Goal: Task Accomplishment & Management: Use online tool/utility

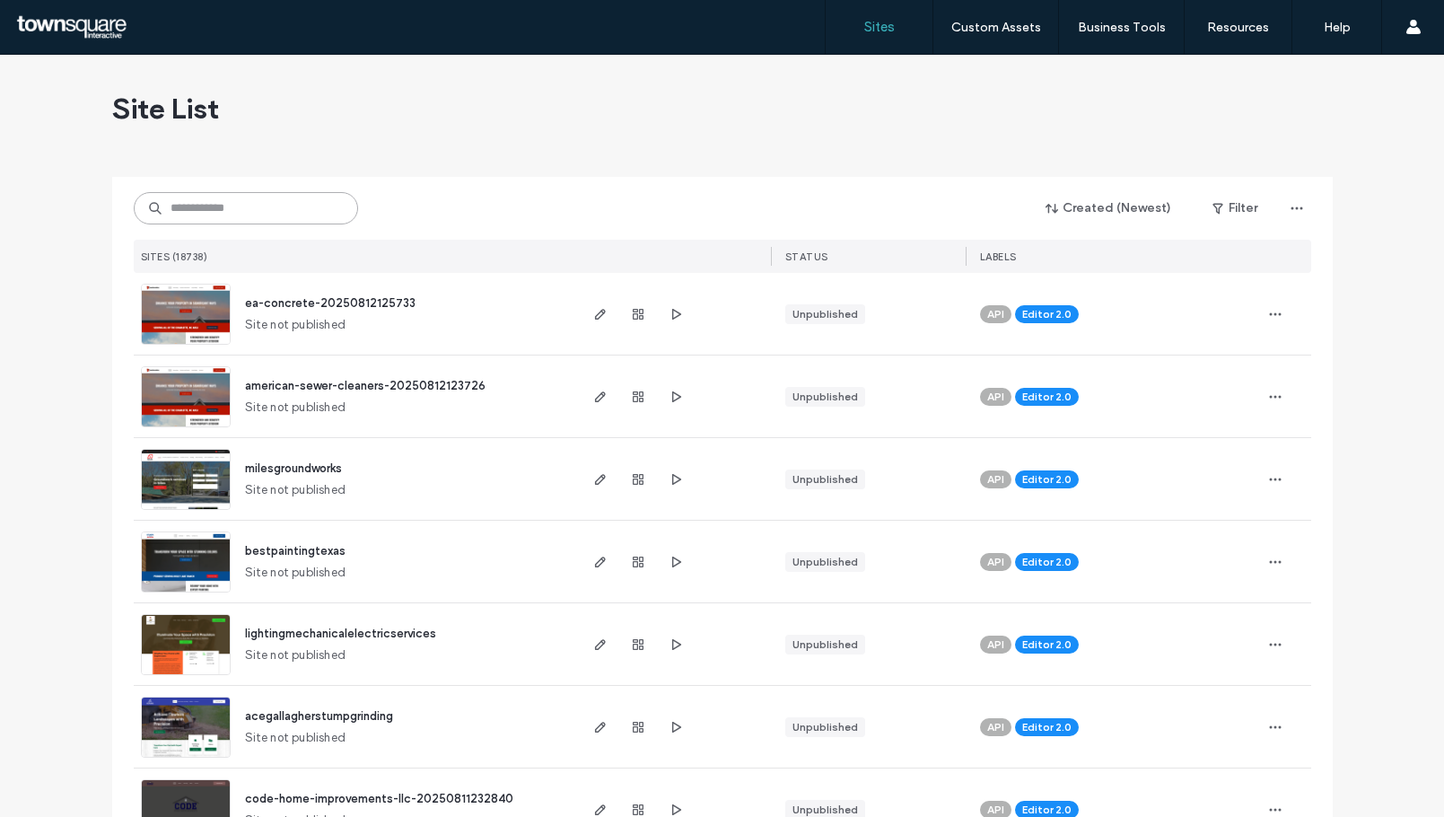
click at [240, 206] on input at bounding box center [246, 208] width 224 height 32
paste input "**********"
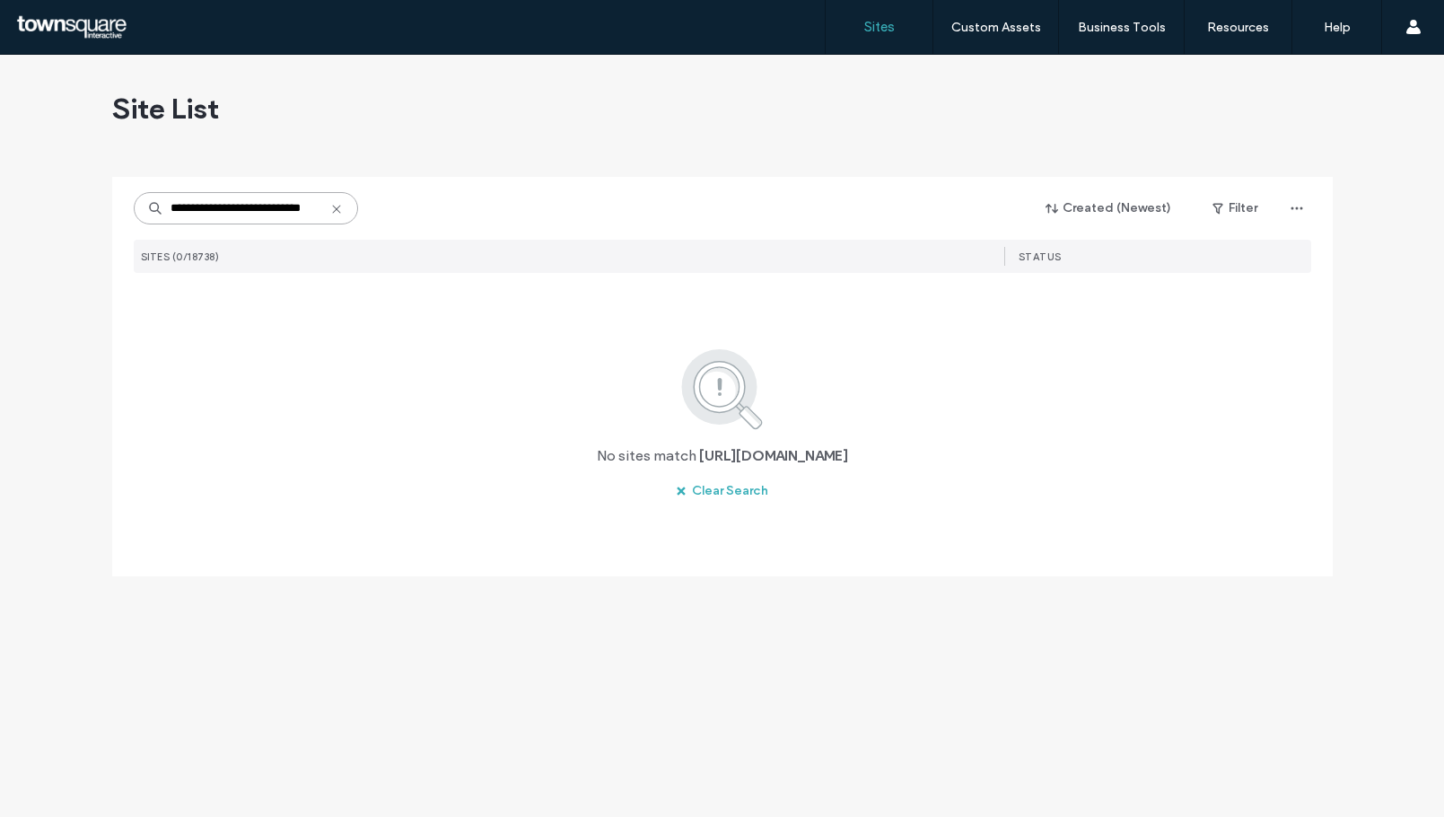
scroll to position [0, 31]
type input "**********"
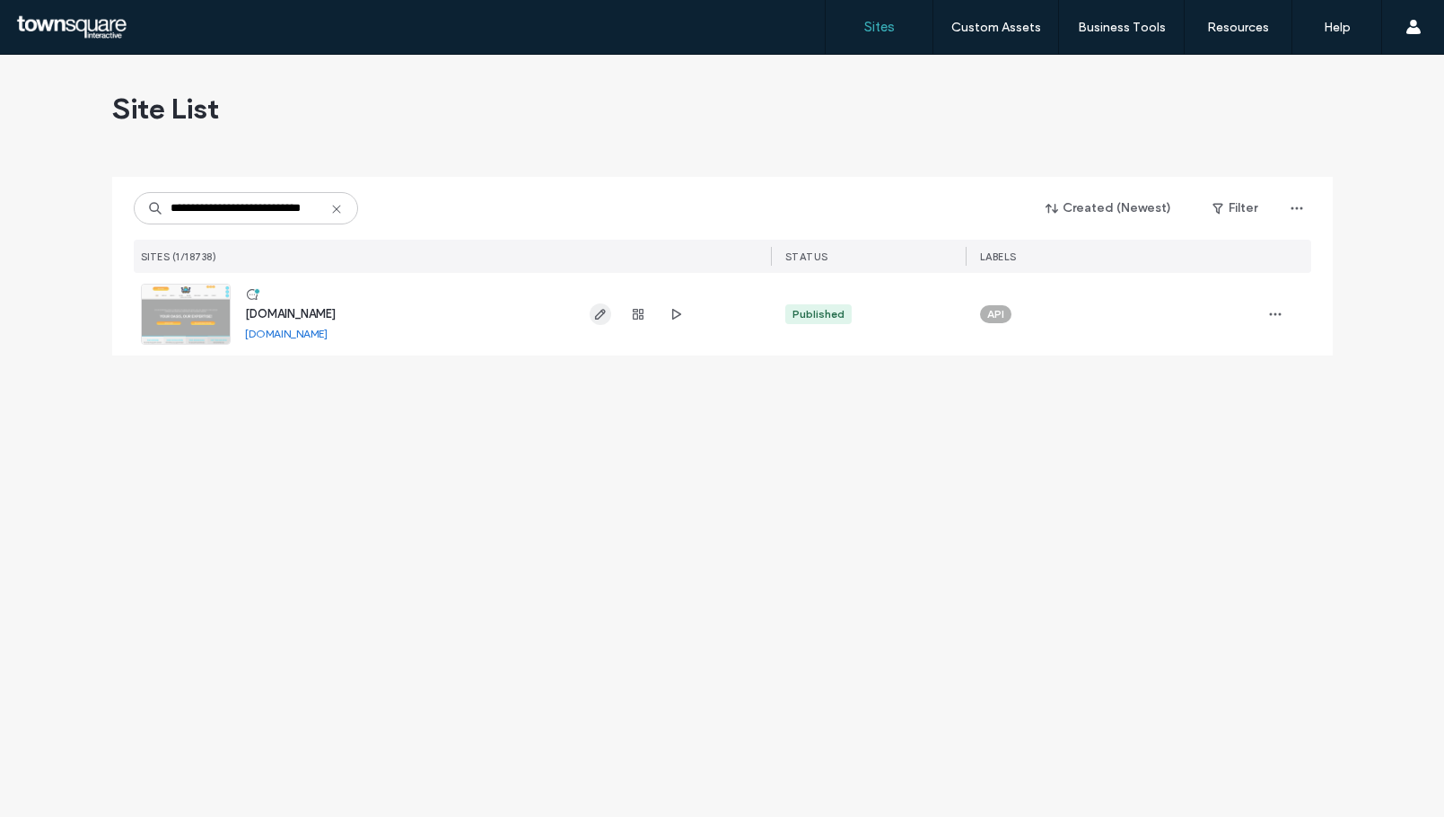
click at [607, 321] on span "button" at bounding box center [601, 314] width 22 height 22
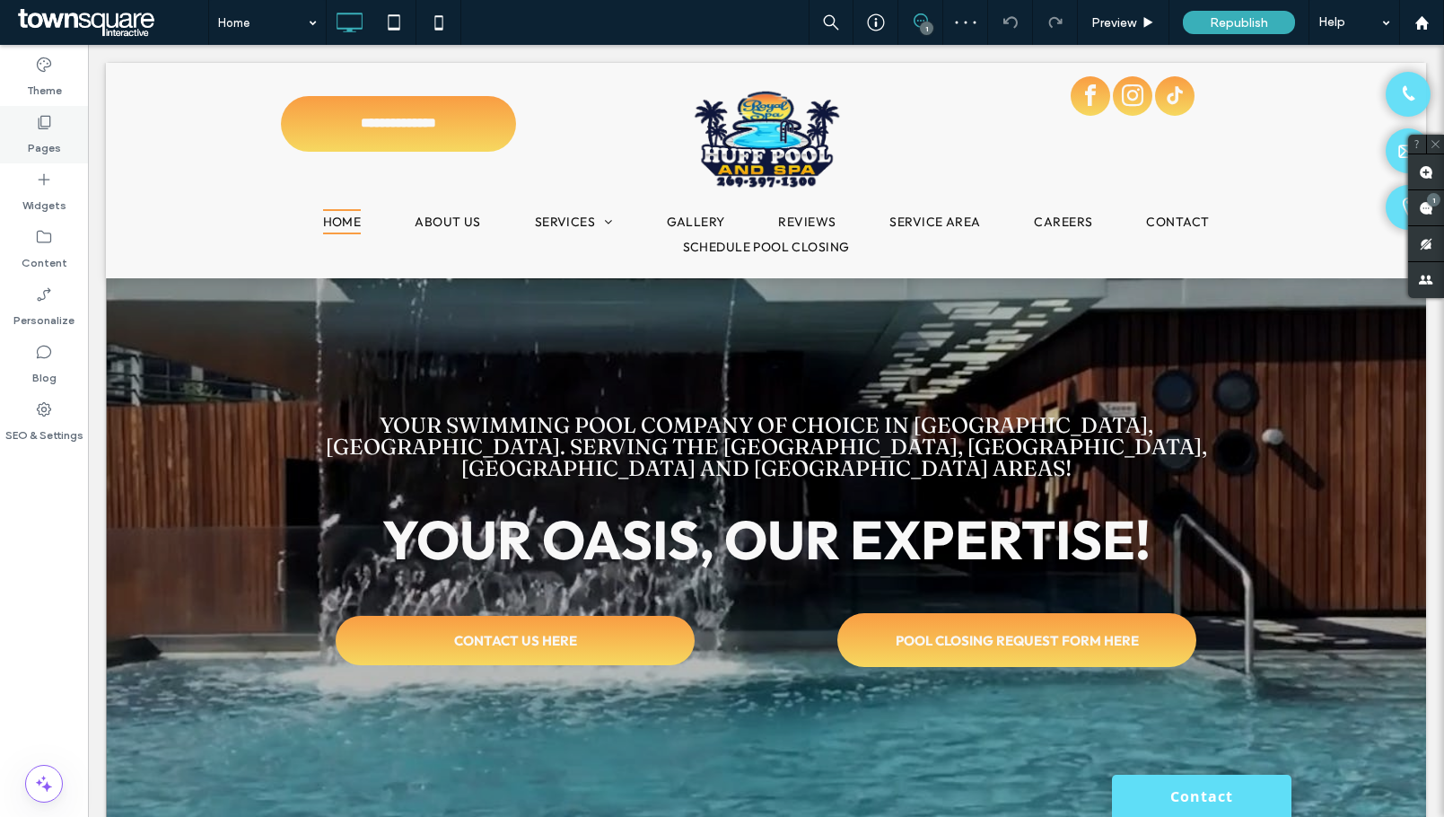
click at [39, 132] on label "Pages" at bounding box center [44, 143] width 33 height 25
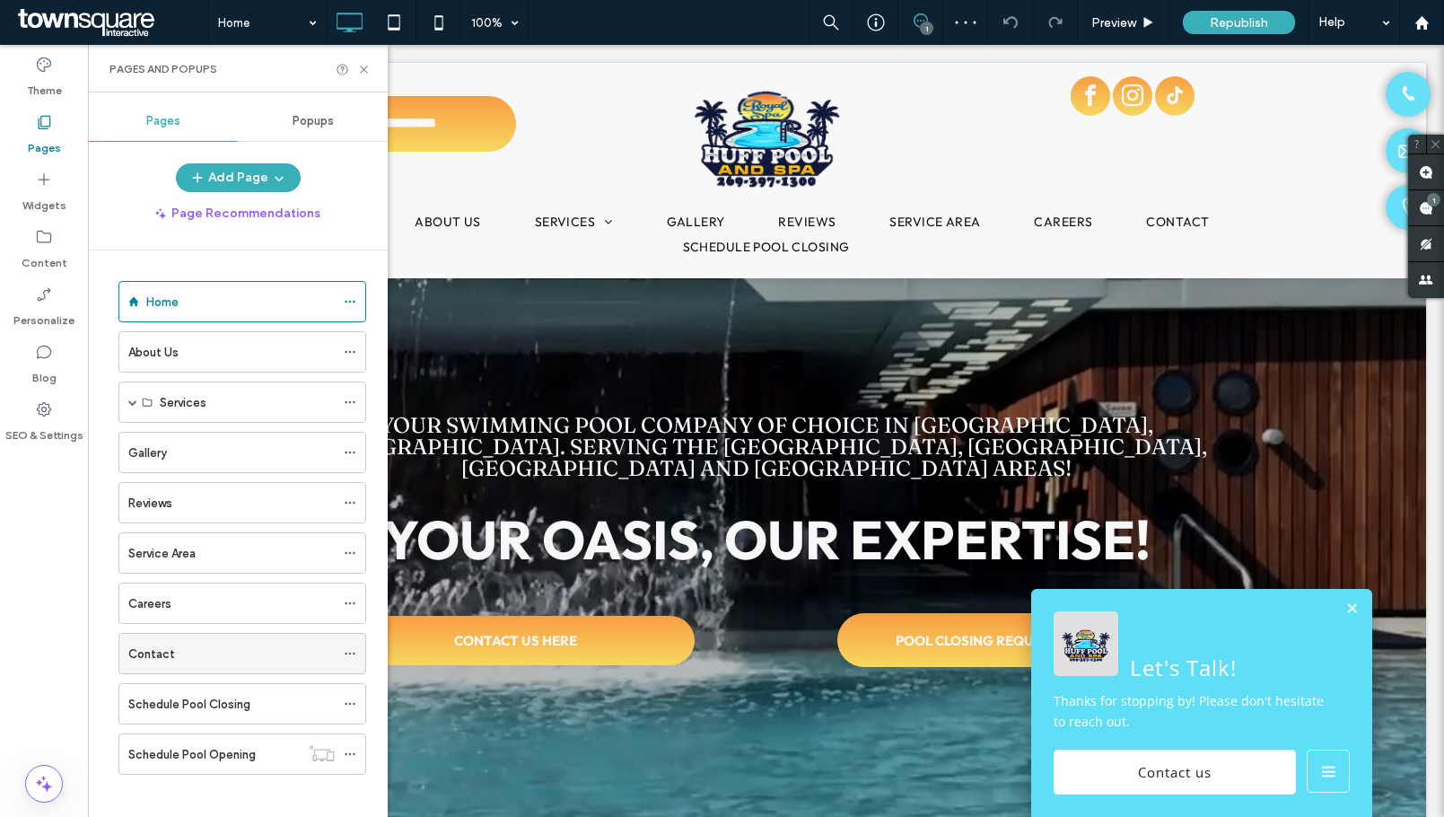
click at [201, 645] on div "Contact" at bounding box center [231, 653] width 206 height 19
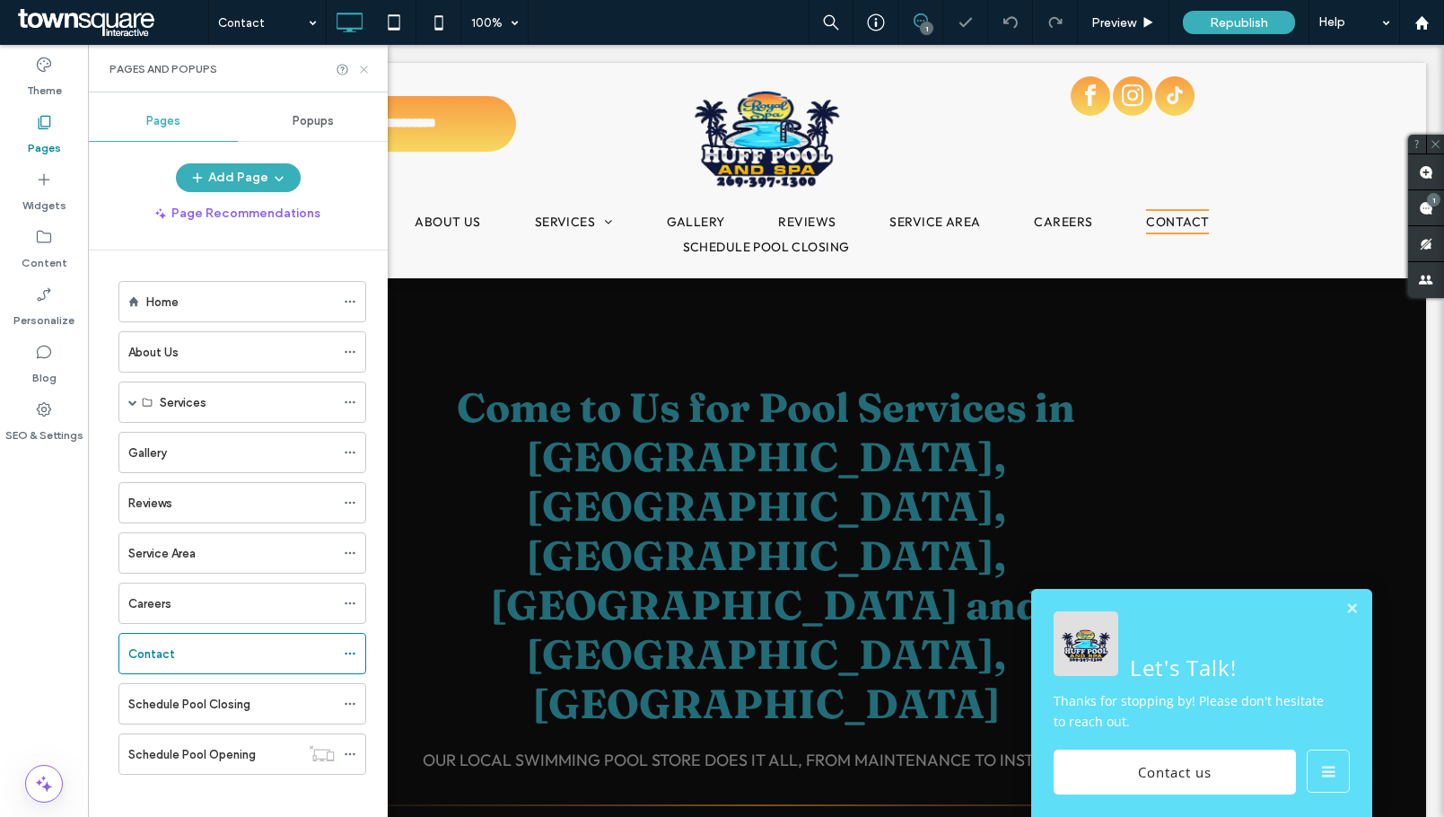
click at [362, 69] on icon at bounding box center [363, 69] width 13 height 13
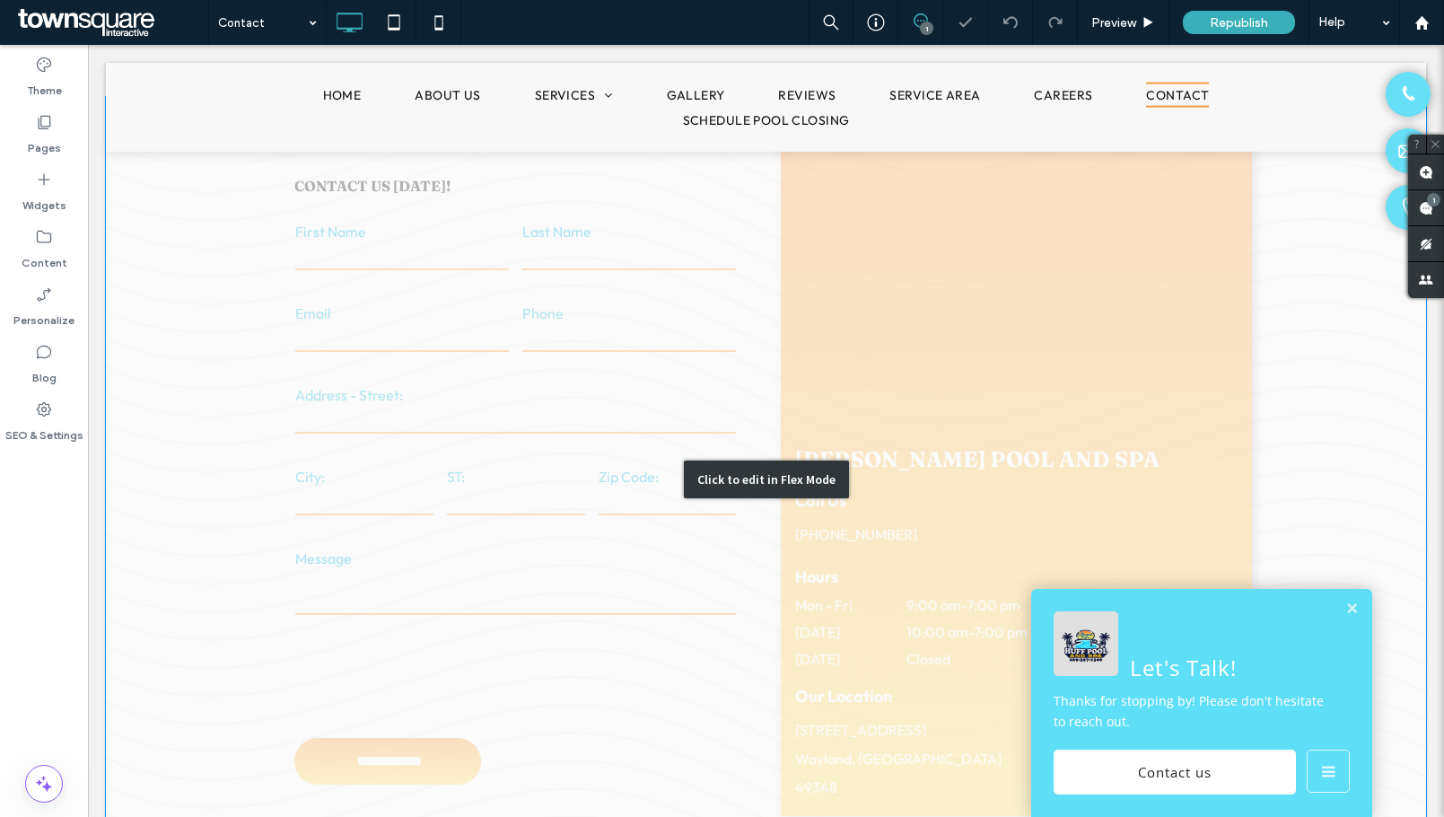
scroll to position [1072, 0]
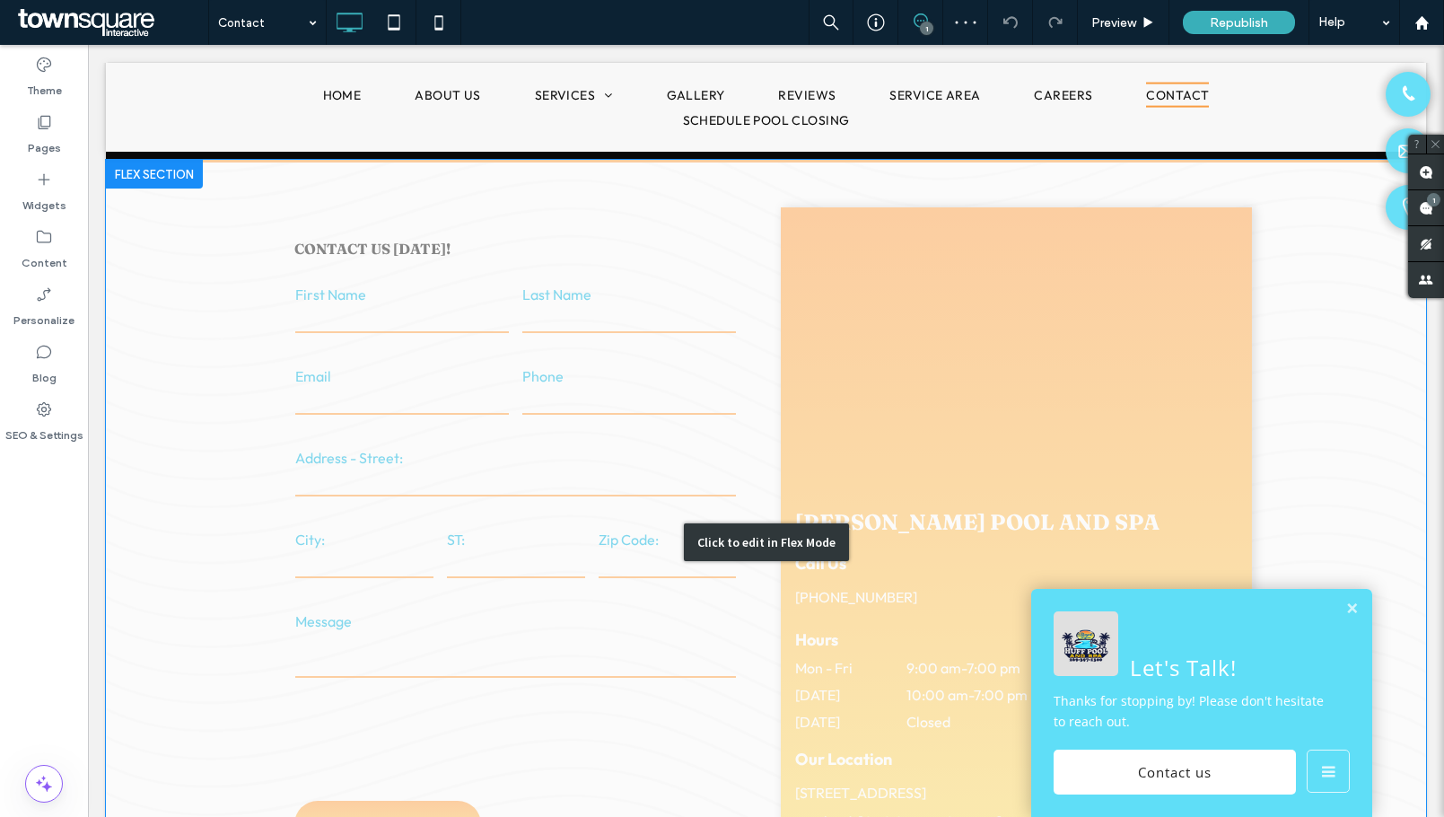
click at [946, 471] on div "Click to edit in Flex Mode" at bounding box center [766, 542] width 1320 height 764
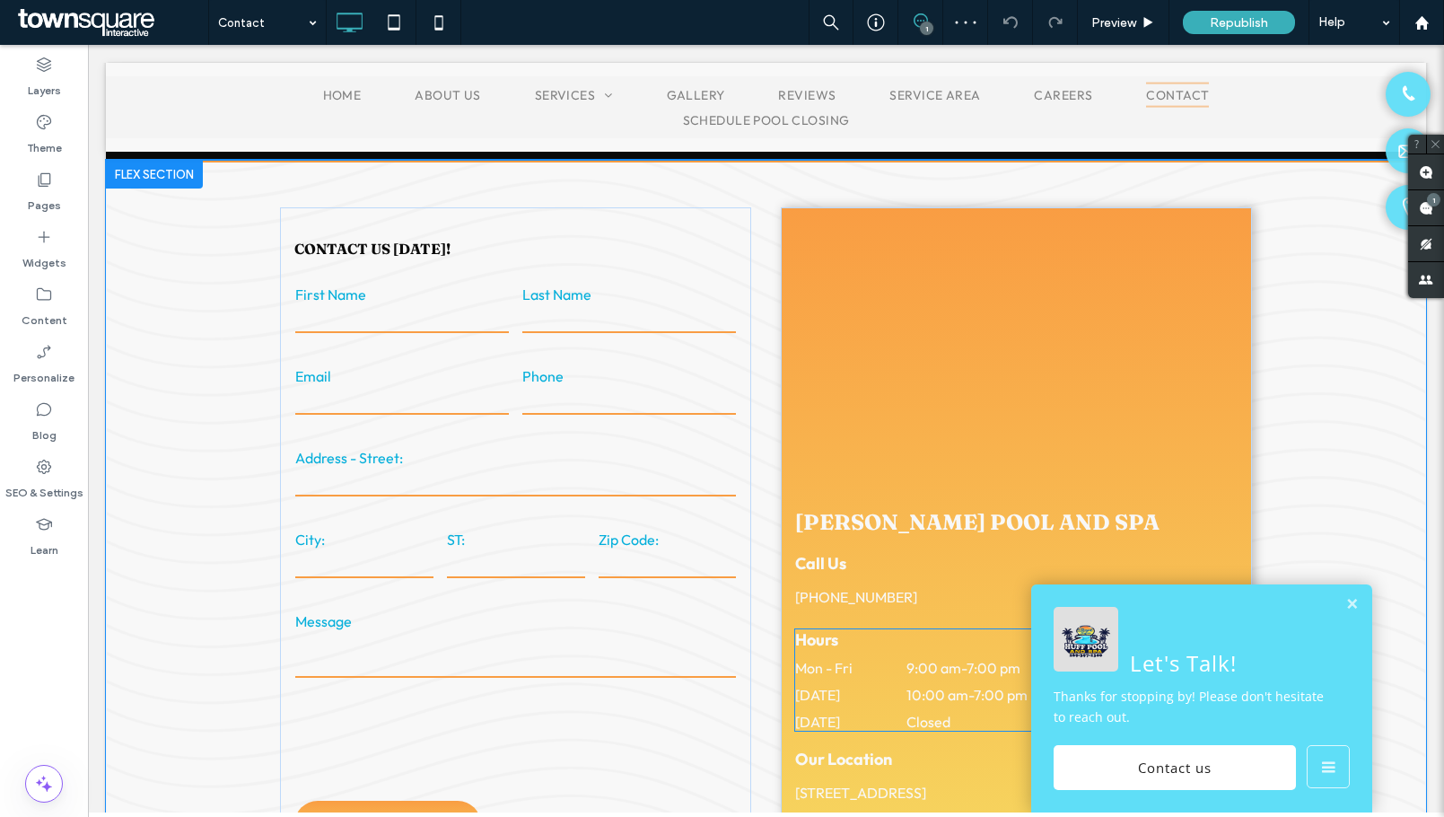
scroll to position [802, 0]
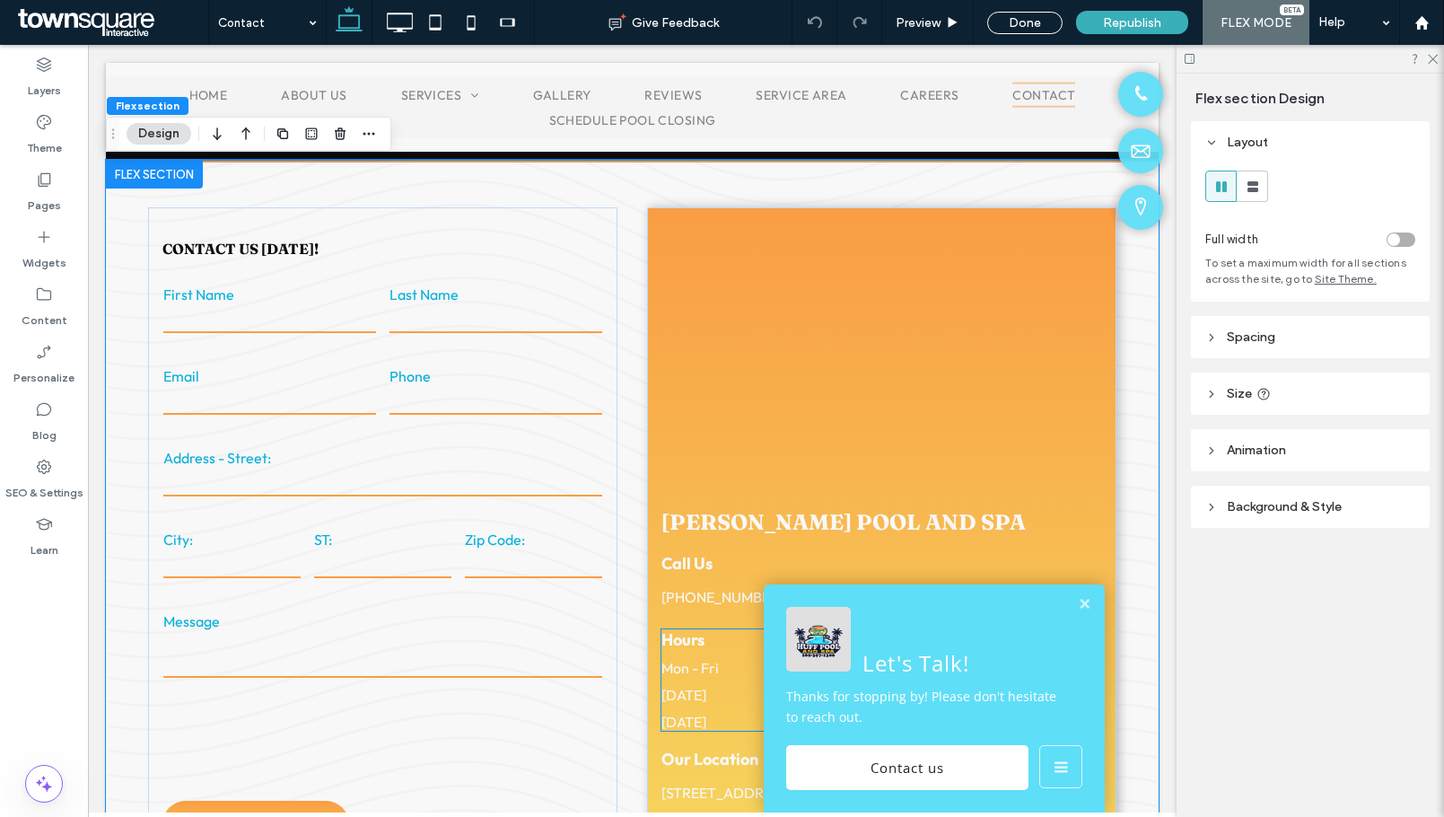
click at [891, 686] on dd "10:00 am - 7:00 pm" at bounding box center [853, 695] width 160 height 18
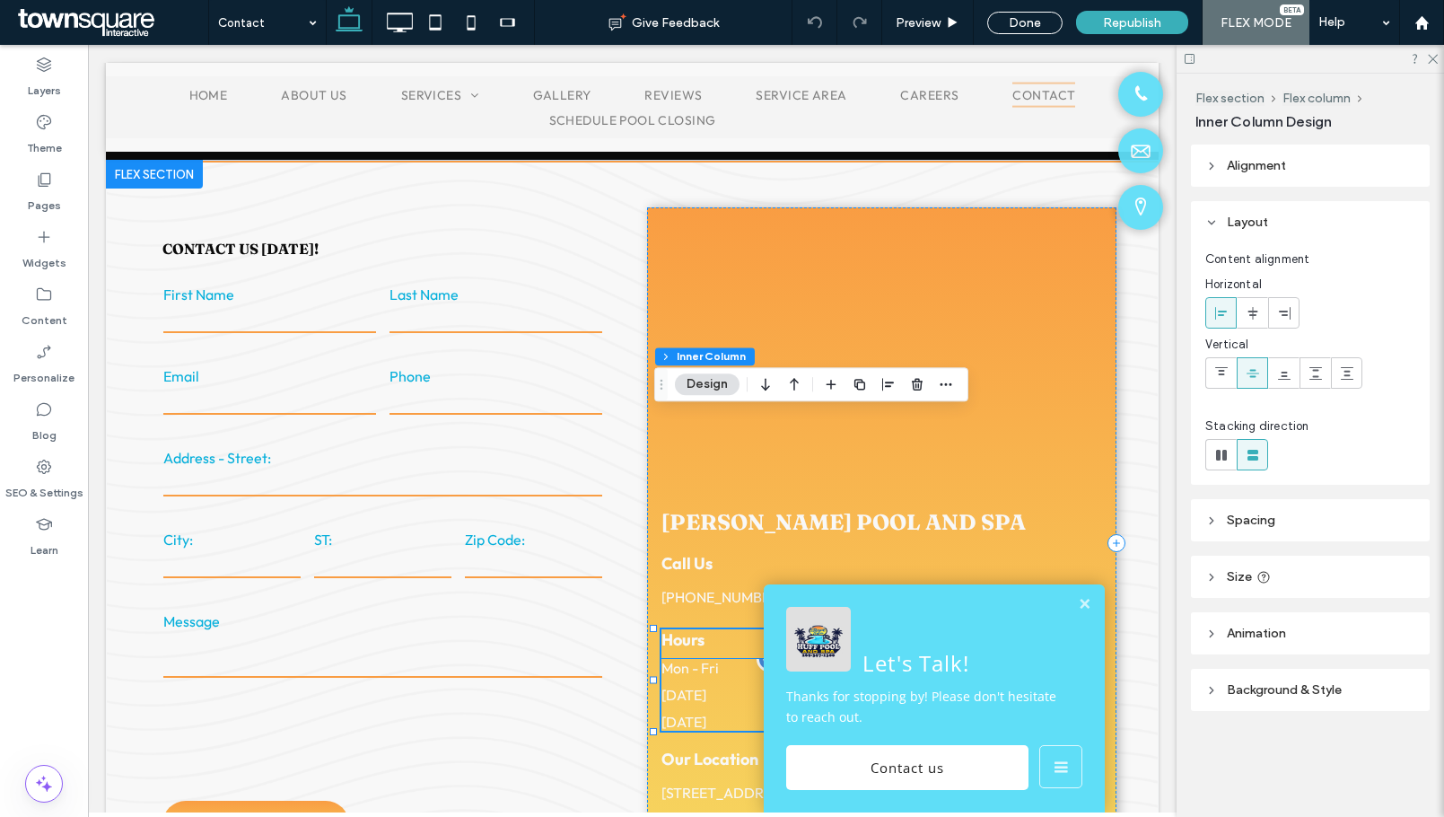
click at [862, 686] on time "7:00 pm" at bounding box center [867, 695] width 54 height 18
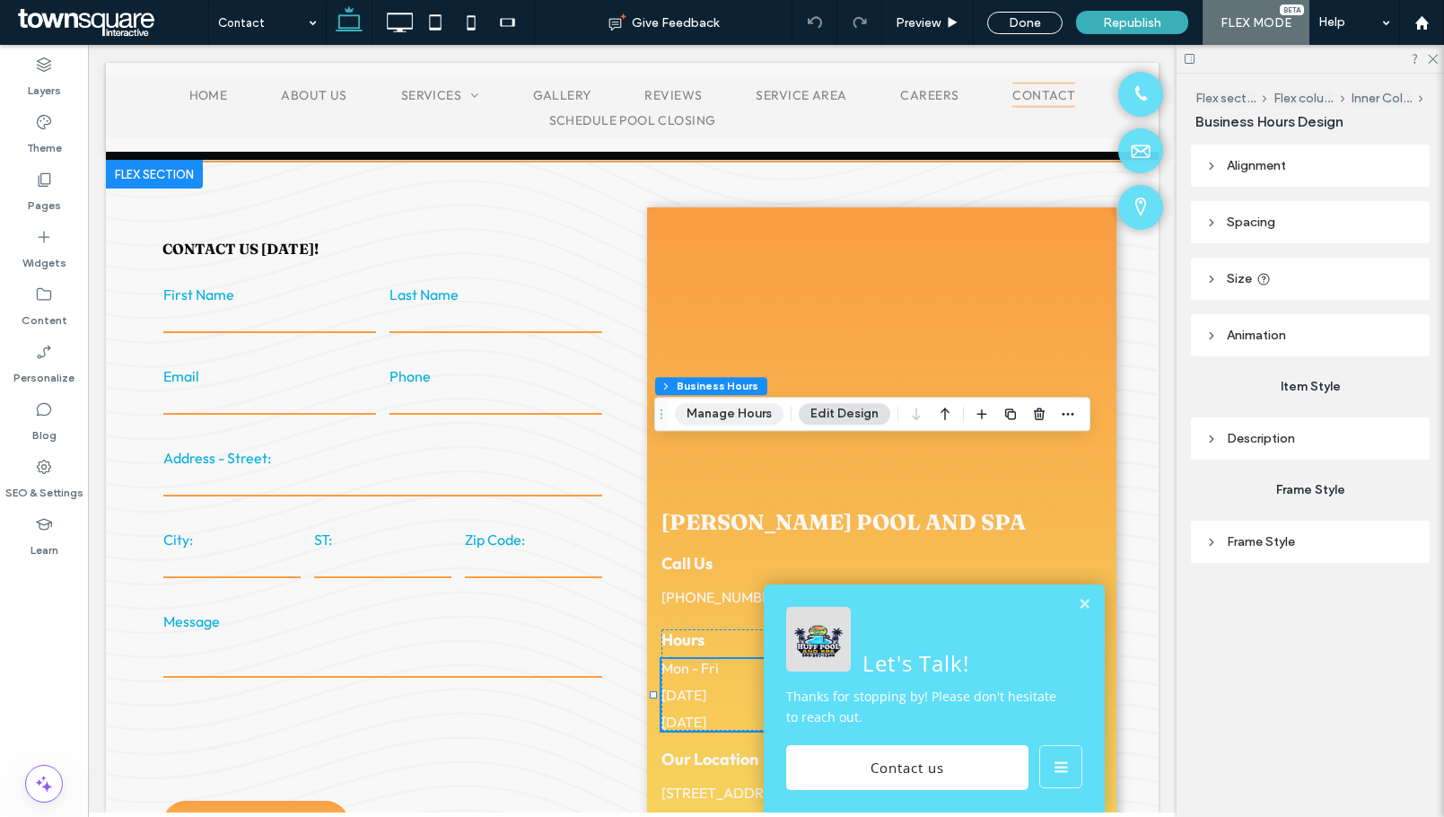
click at [746, 418] on button "Manage Hours" at bounding box center [729, 414] width 109 height 22
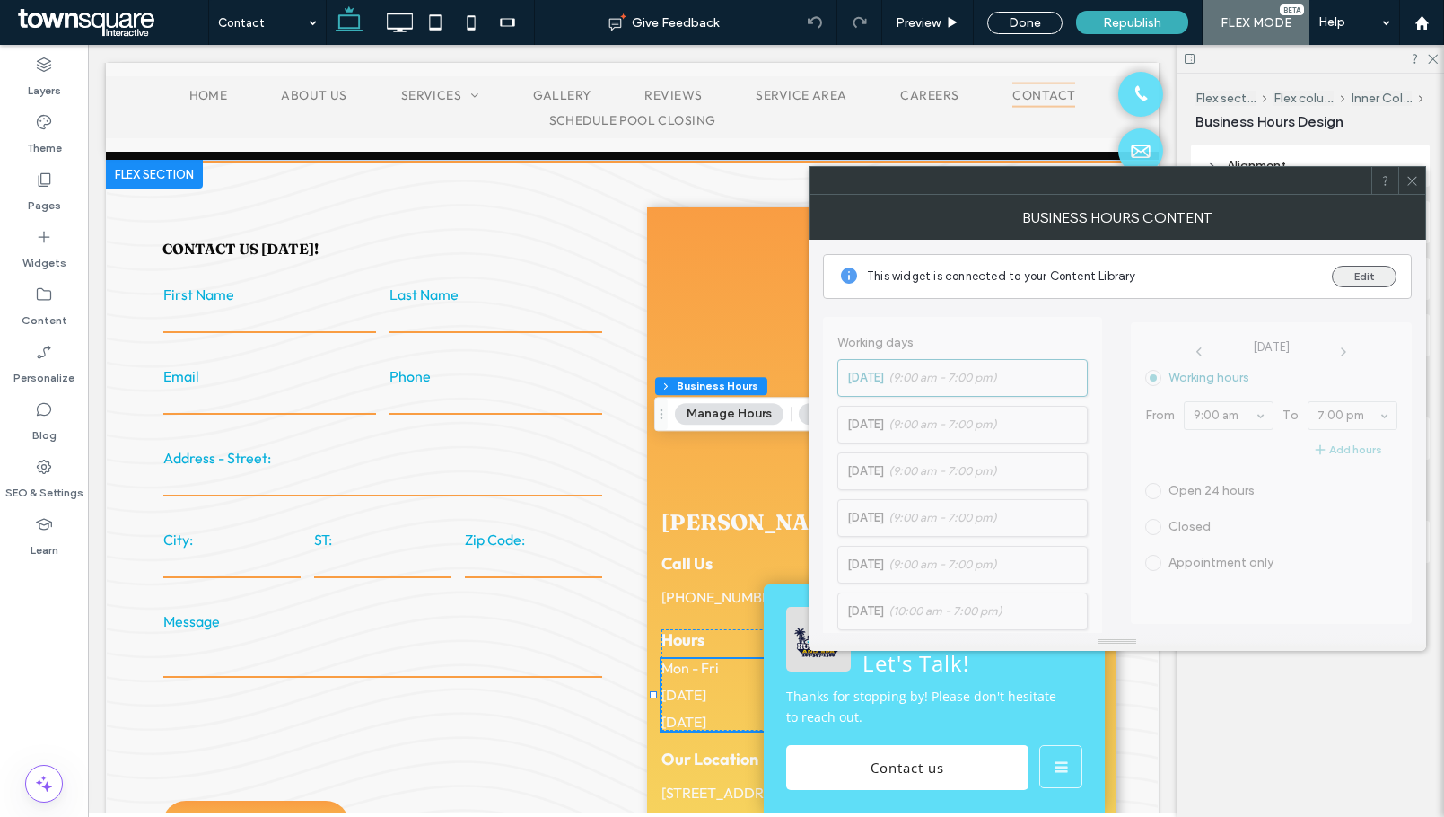
click at [1357, 277] on button "Edit" at bounding box center [1364, 277] width 65 height 22
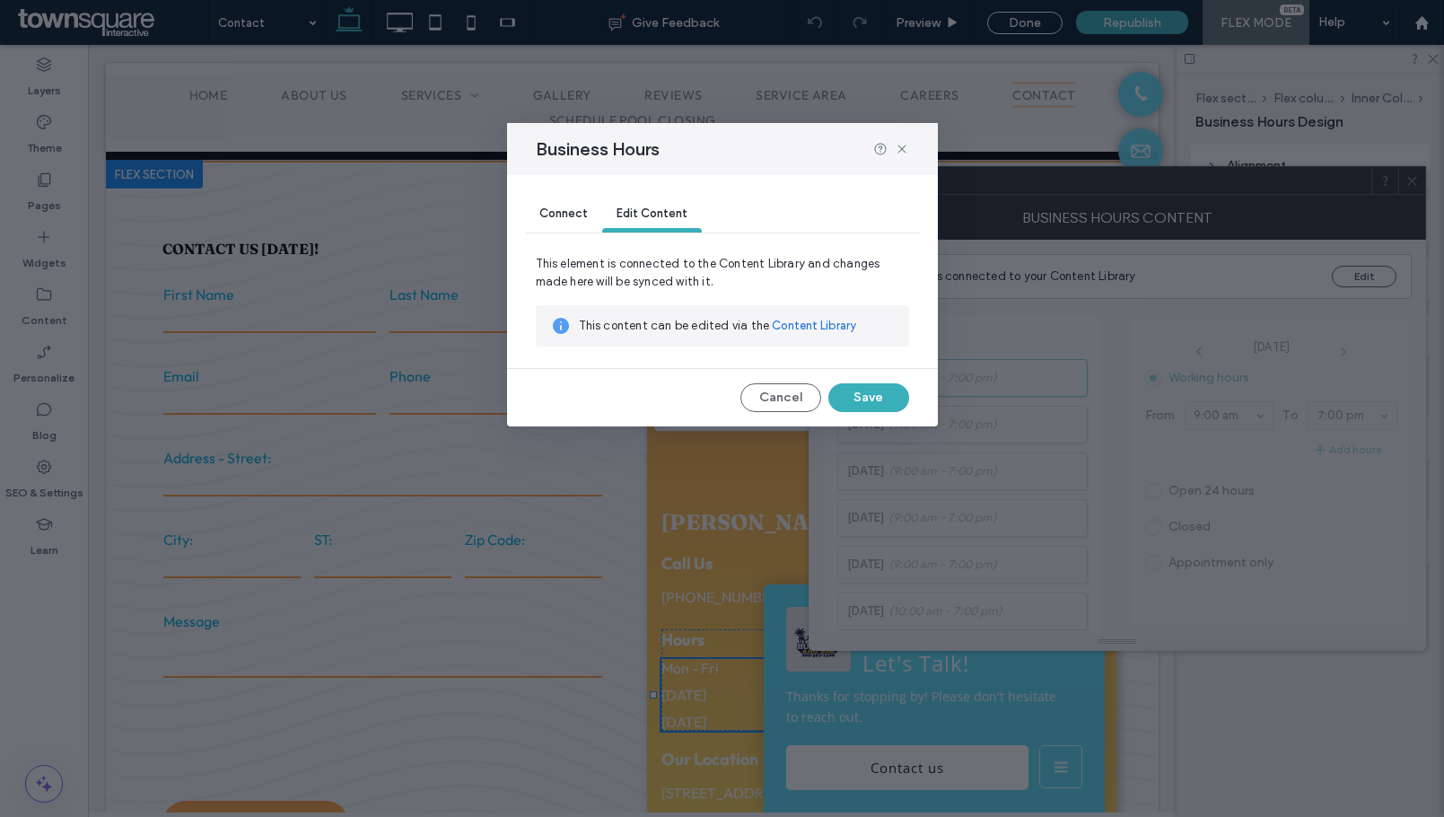
click at [825, 332] on link "Content Library" at bounding box center [814, 326] width 84 height 18
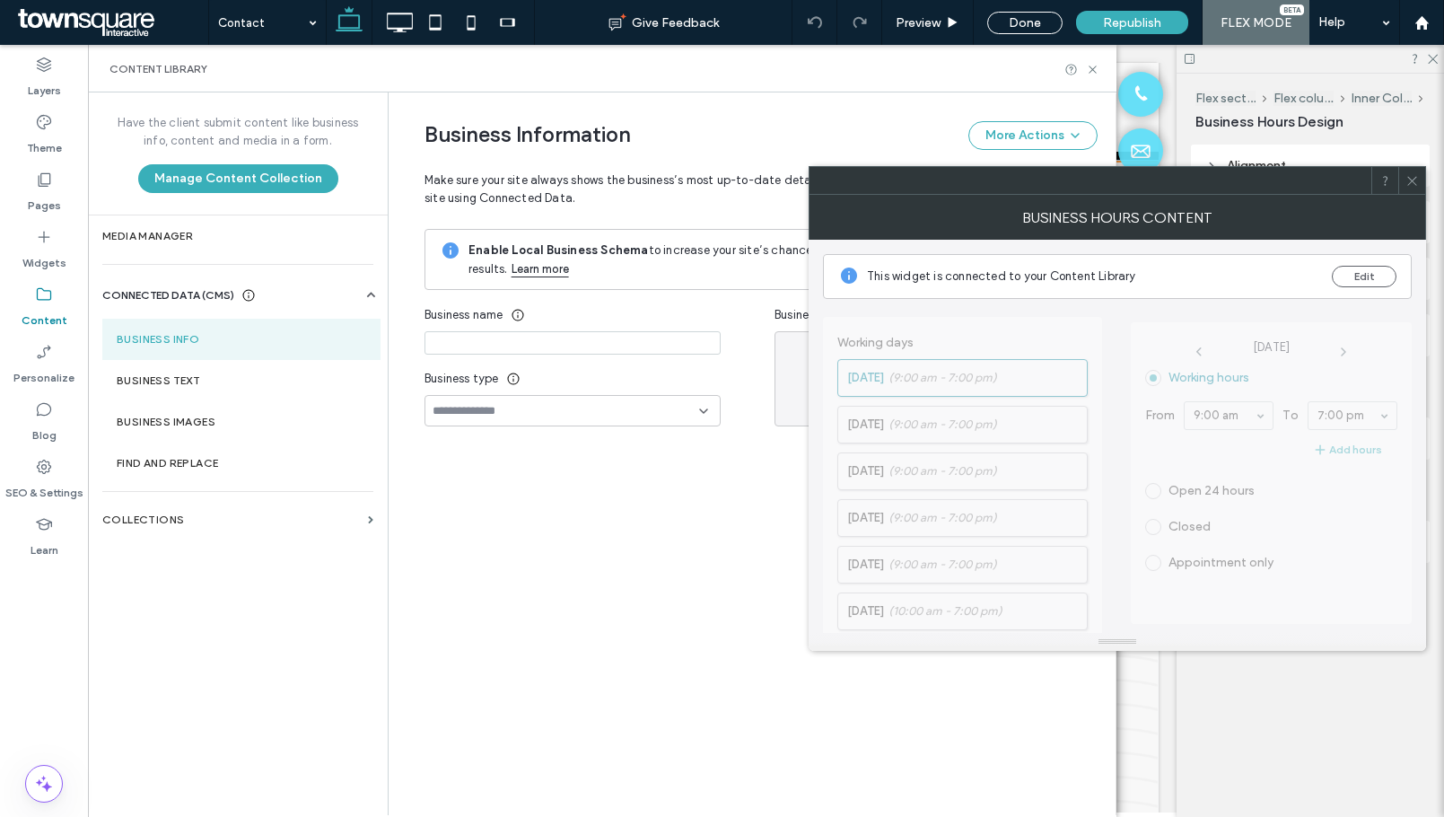
type input "**********"
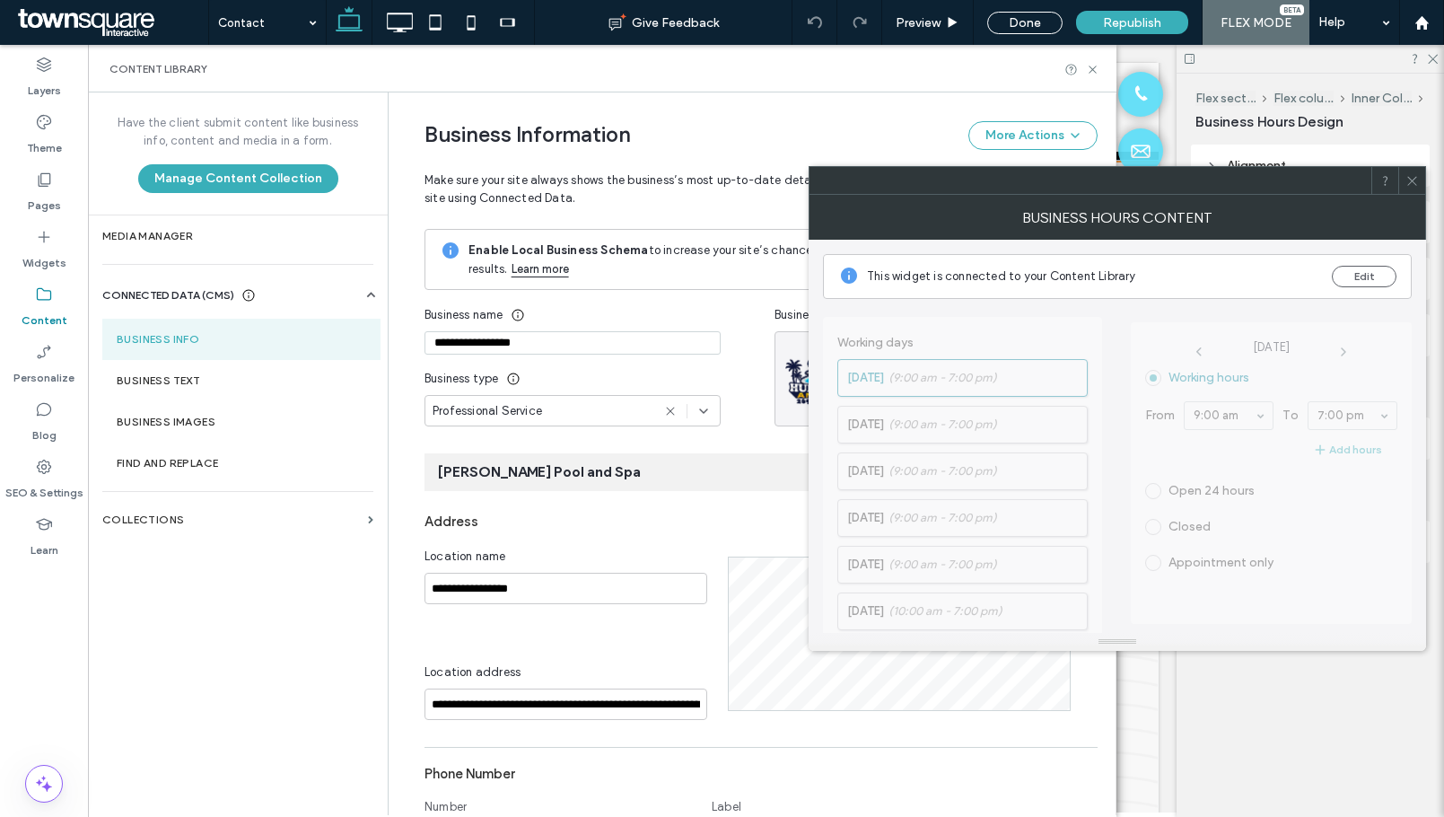
scroll to position [0, 0]
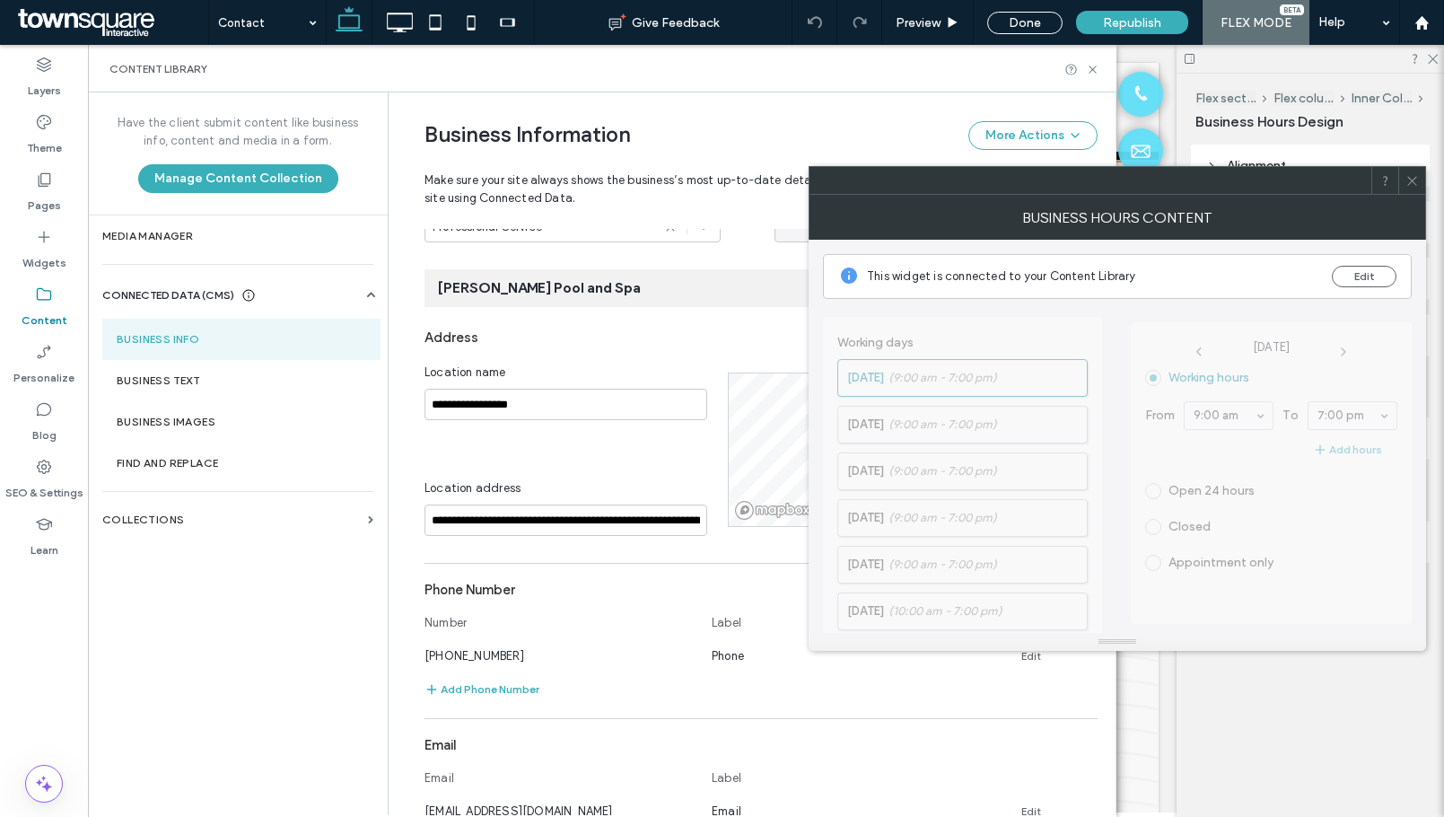
click at [1409, 186] on icon at bounding box center [1411, 180] width 13 height 13
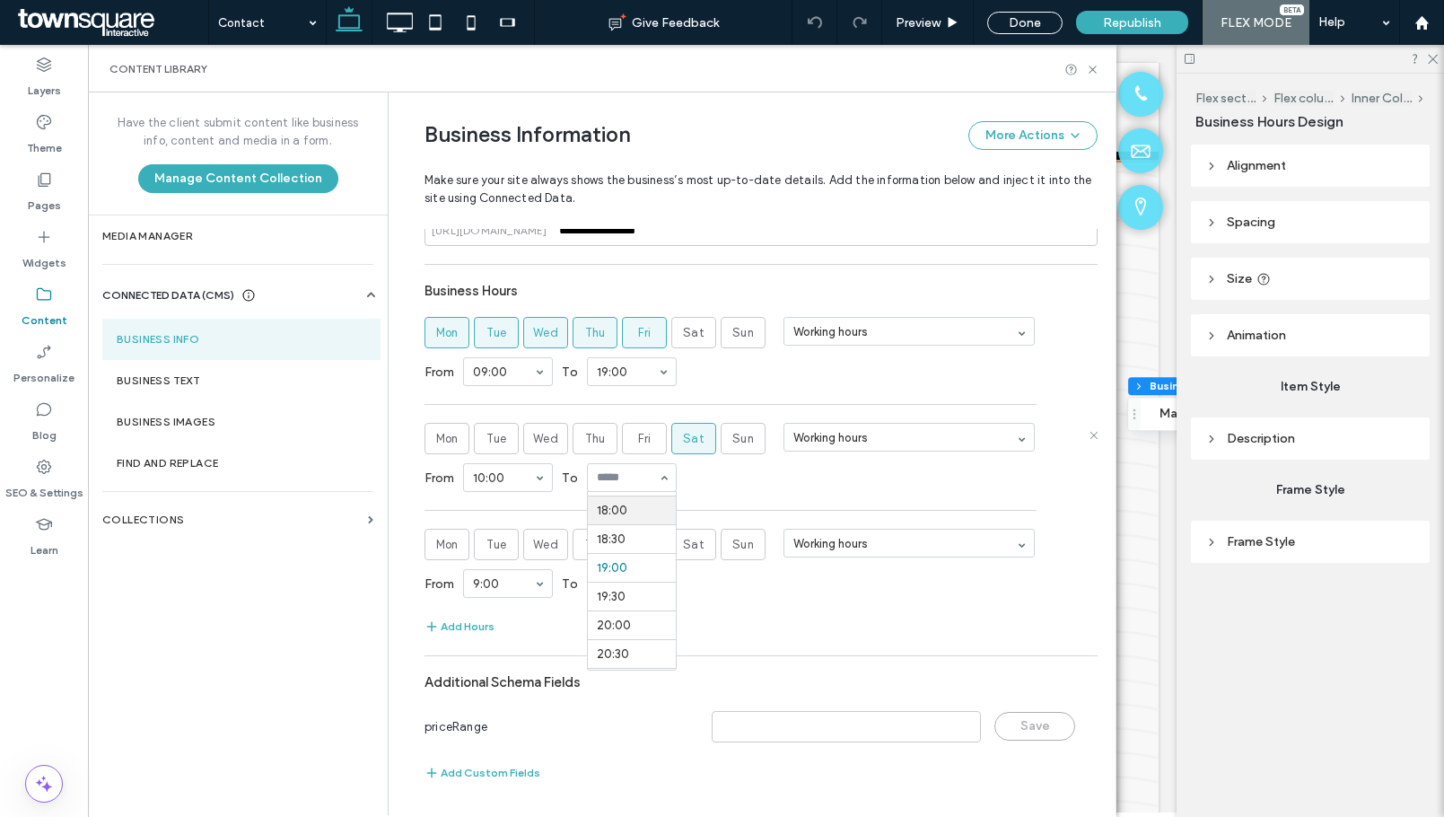
scroll to position [1002, 0]
click at [707, 460] on div "From 10:00 To 18:00" at bounding box center [760, 477] width 673 height 47
click at [768, 590] on div "From 9:00 To 18:00" at bounding box center [760, 583] width 673 height 47
click at [1096, 70] on icon at bounding box center [1092, 69] width 13 height 13
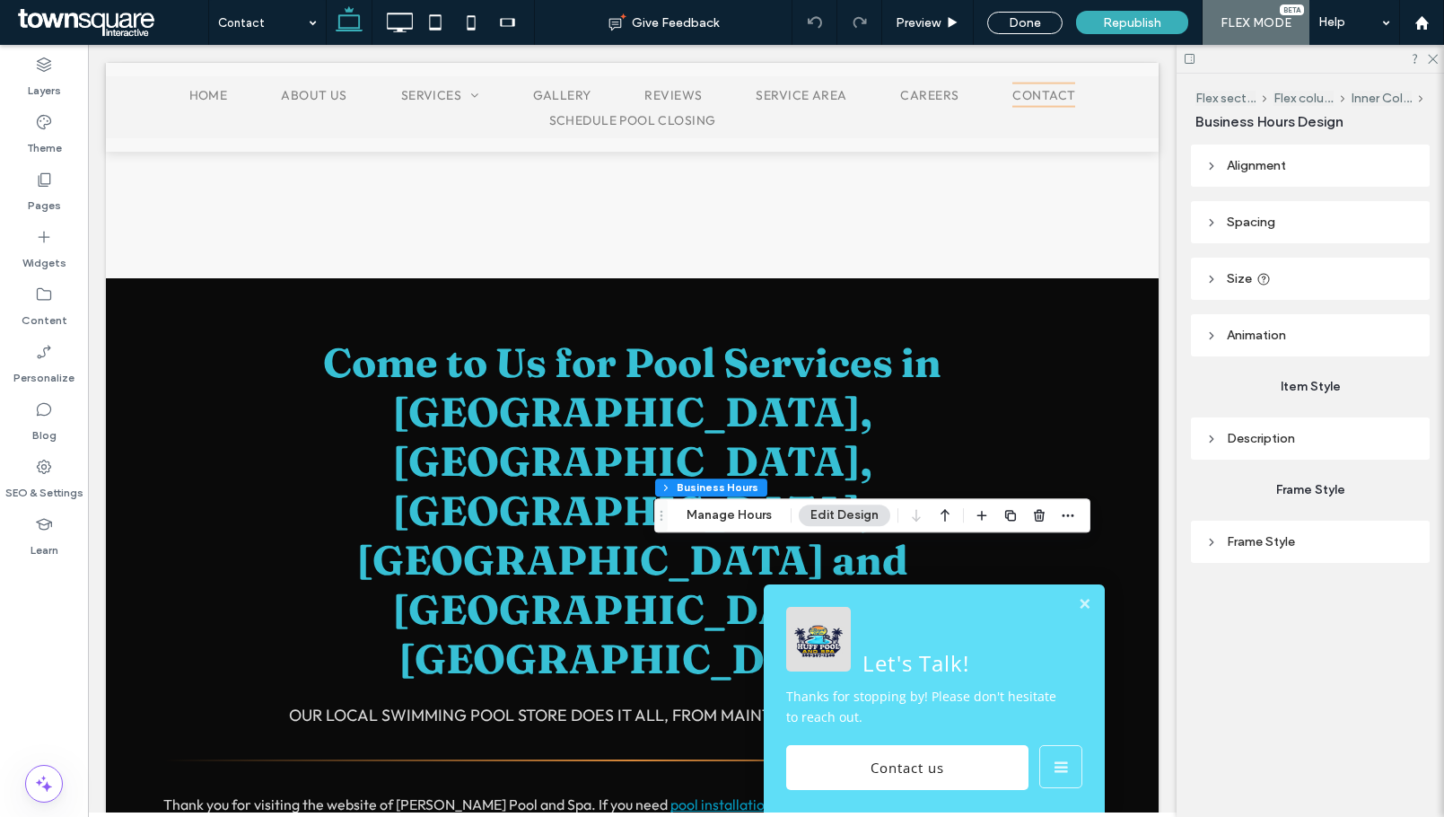
scroll to position [968, 0]
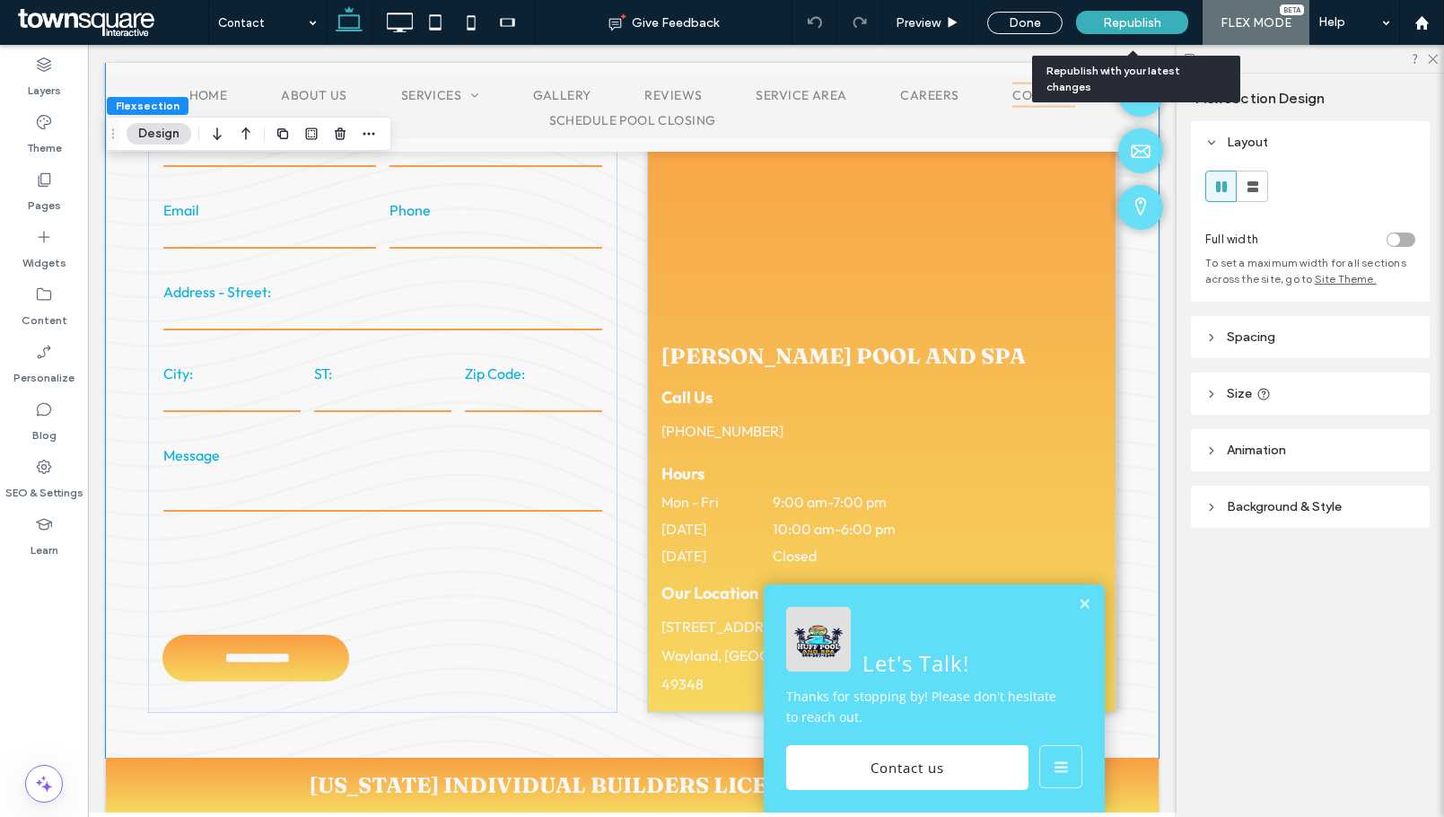
click at [1124, 23] on span "Republish" at bounding box center [1132, 22] width 58 height 15
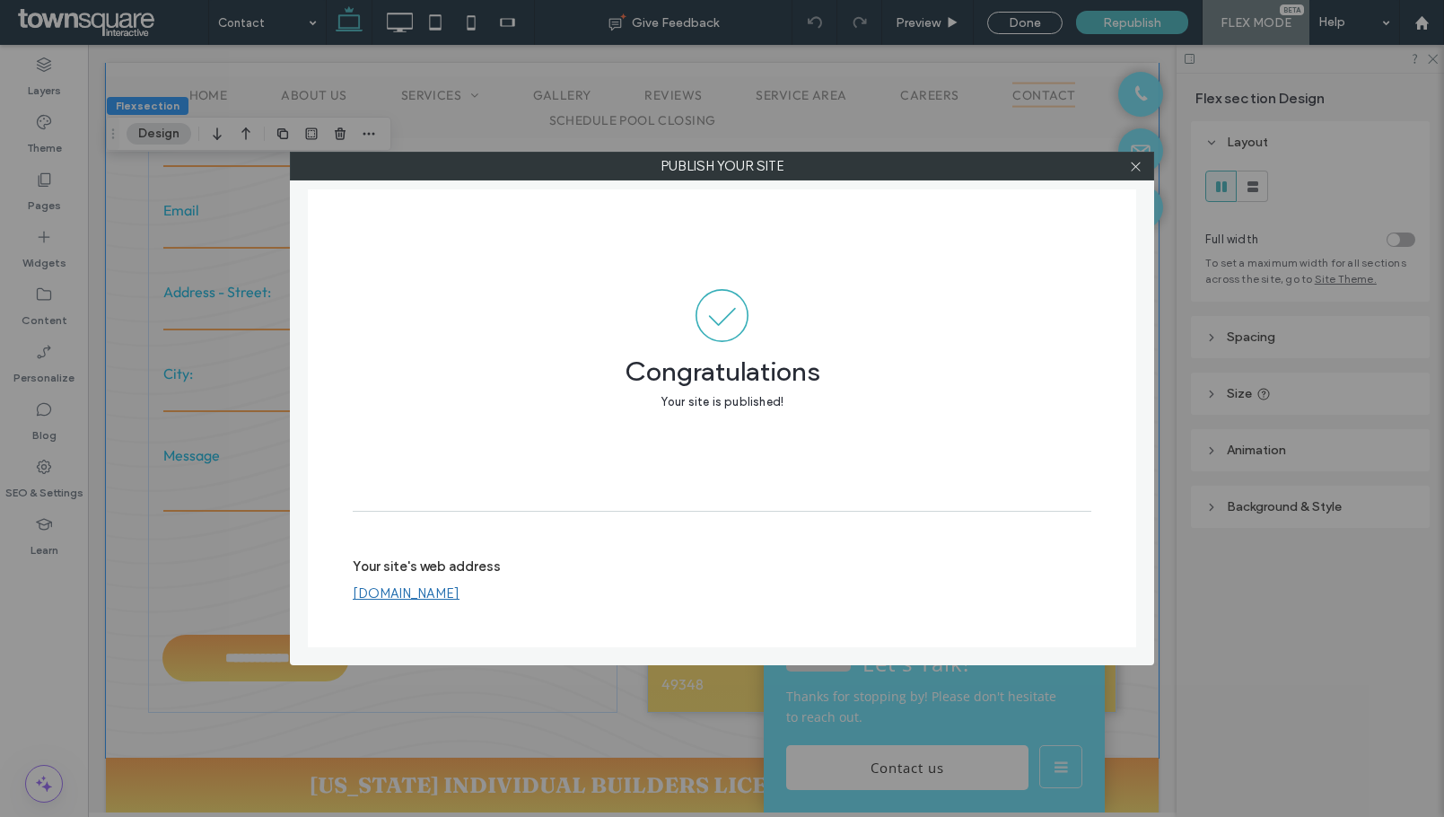
click at [459, 599] on link "[DOMAIN_NAME]" at bounding box center [406, 593] width 107 height 16
